Goal: Task Accomplishment & Management: Manage account settings

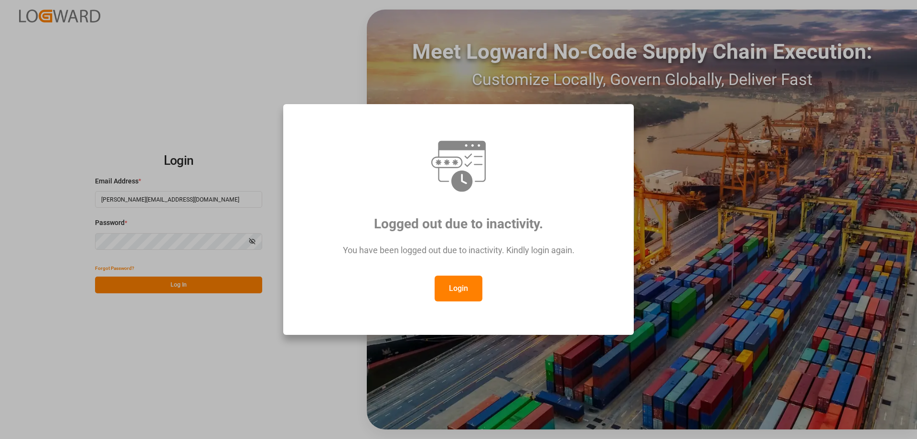
click at [471, 286] on button "Login" at bounding box center [459, 289] width 48 height 26
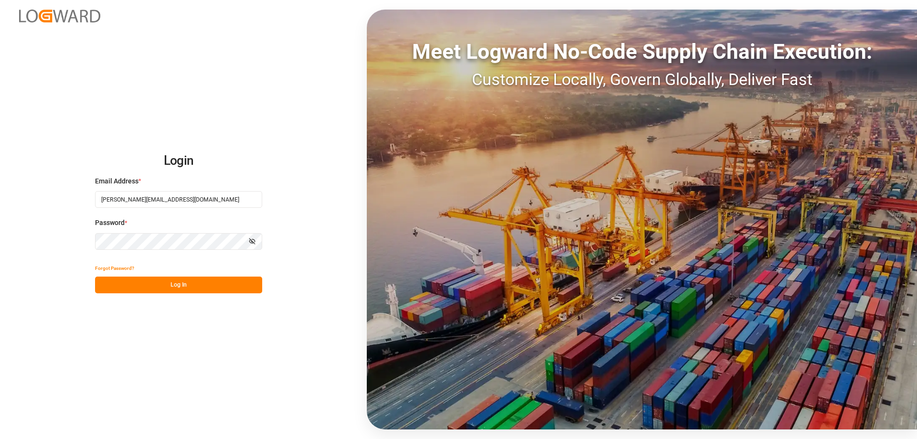
click at [179, 283] on button "Log In" at bounding box center [178, 285] width 167 height 17
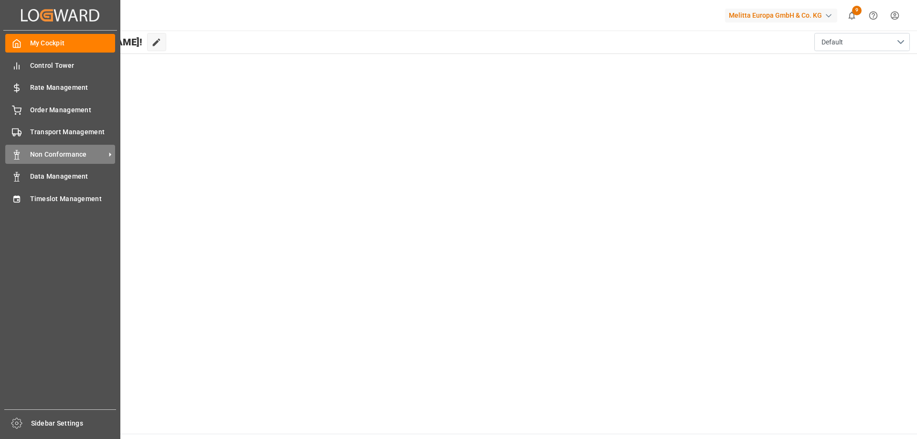
click at [65, 156] on span "Non Conformance" at bounding box center [67, 155] width 75 height 10
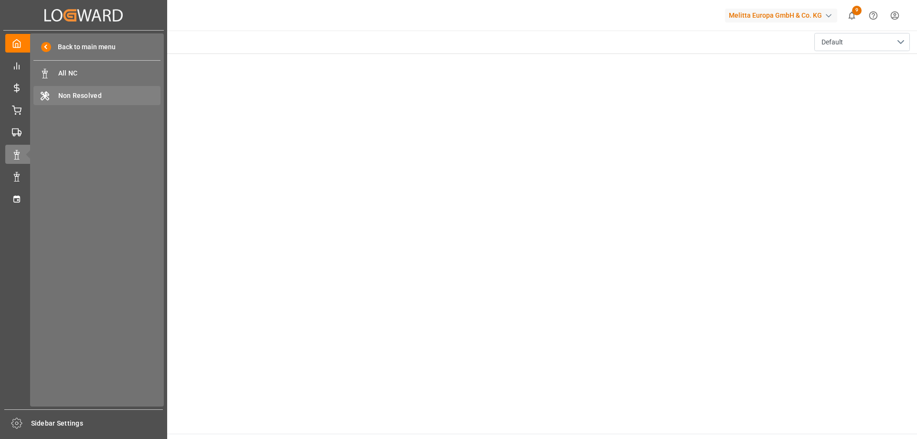
click at [105, 100] on span "Non Resolved" at bounding box center [109, 96] width 103 height 10
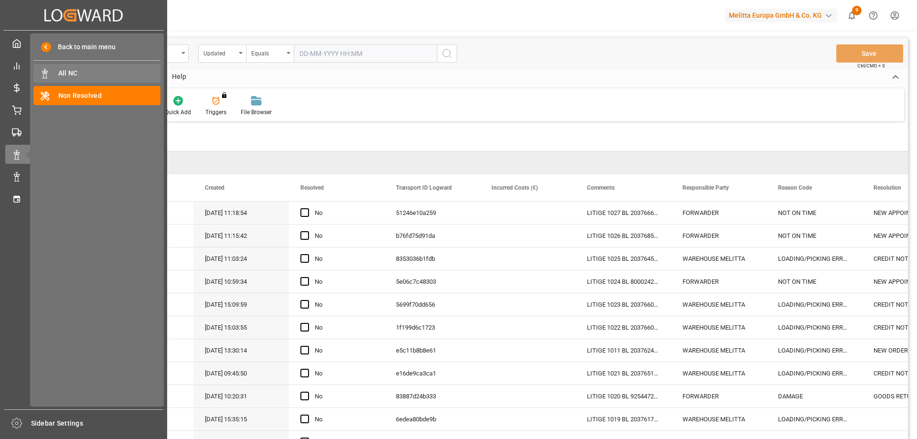
click at [77, 73] on span "All NC" at bounding box center [109, 73] width 103 height 10
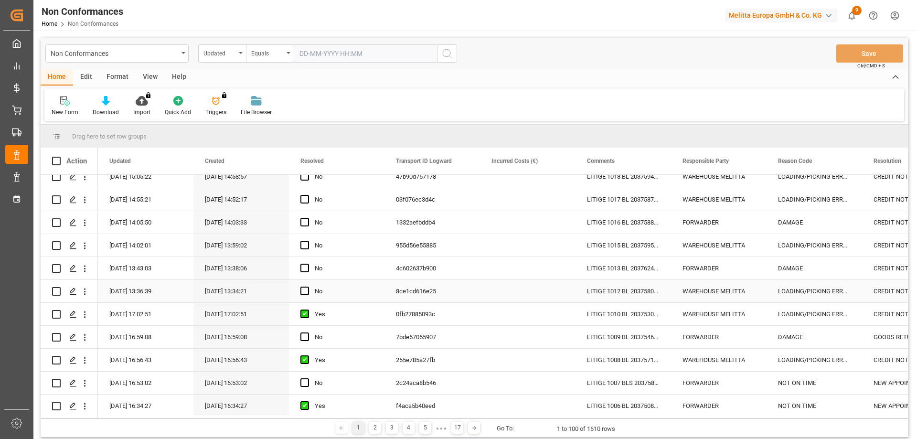
scroll to position [287, 0]
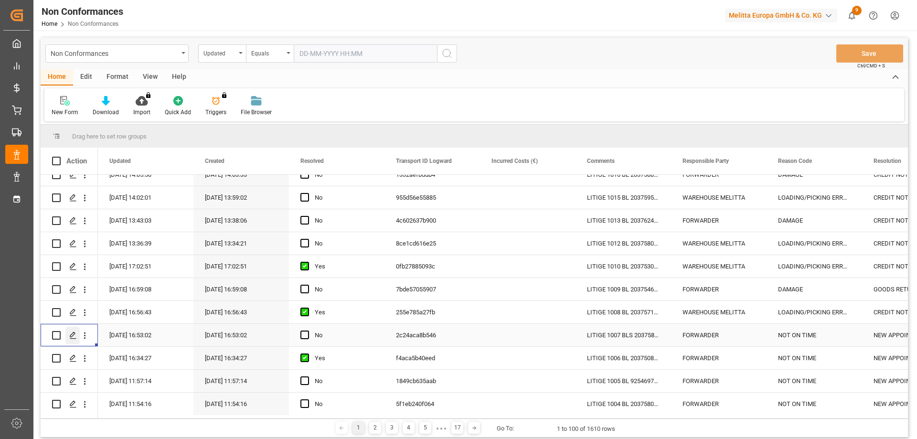
click at [72, 336] on icon "Press SPACE to select this row." at bounding box center [73, 336] width 8 height 8
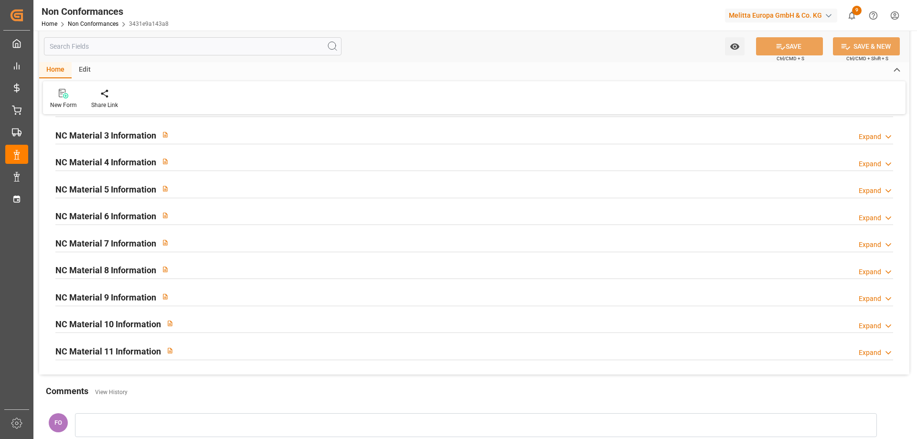
scroll to position [334, 0]
